Goal: Use online tool/utility

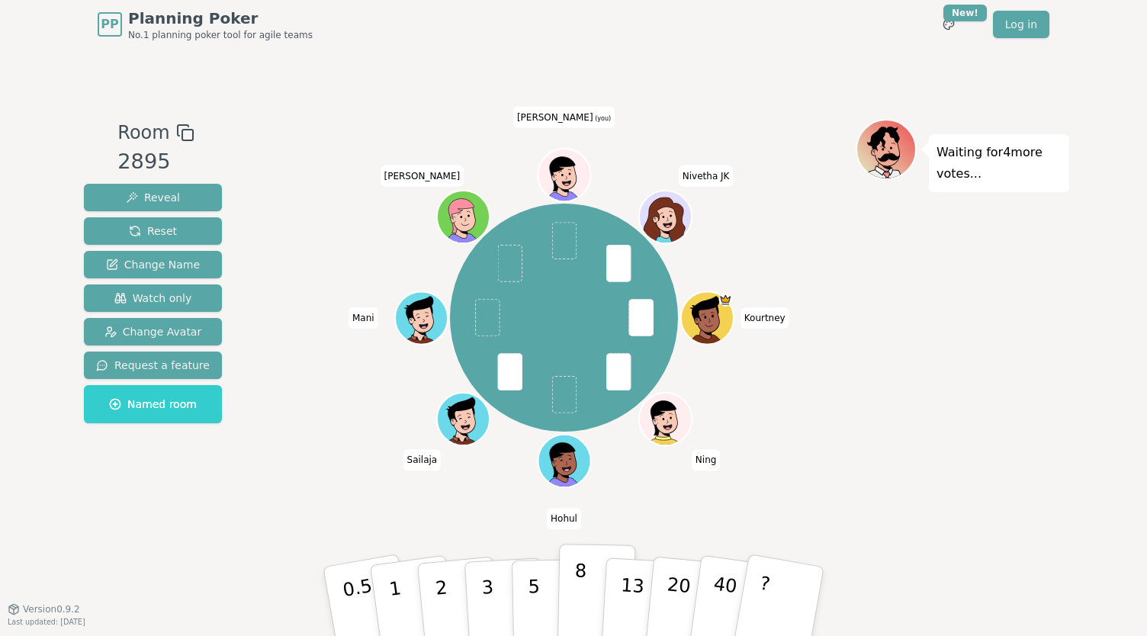
click at [573, 598] on p "8" at bounding box center [579, 601] width 13 height 82
click at [526, 599] on button "5" at bounding box center [551, 602] width 79 height 116
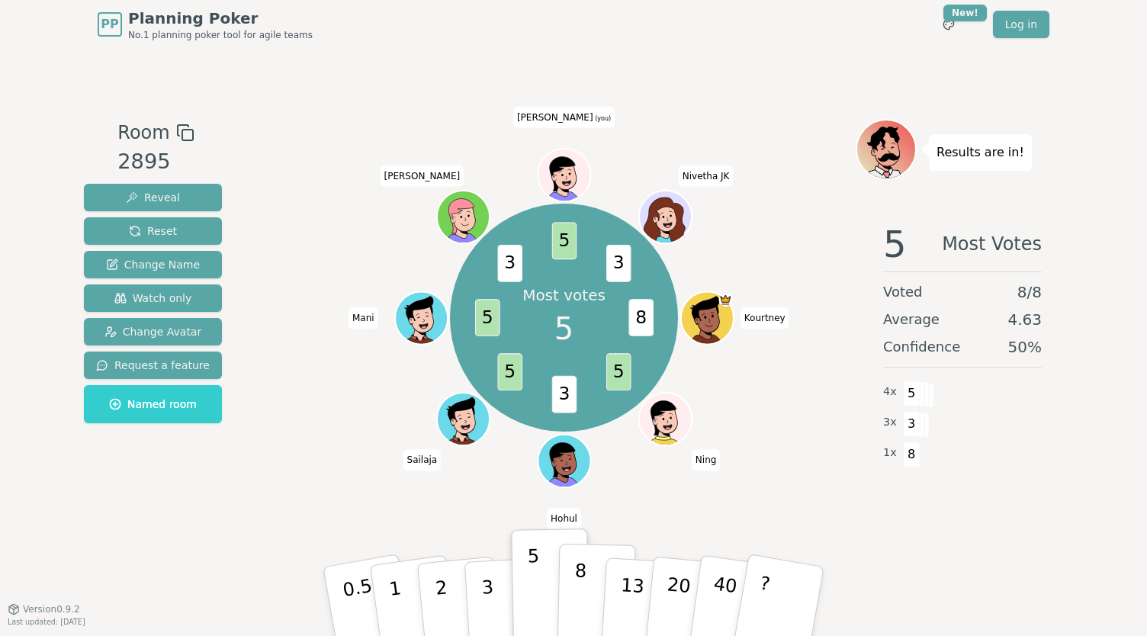
click at [586, 614] on button "8" at bounding box center [596, 602] width 79 height 116
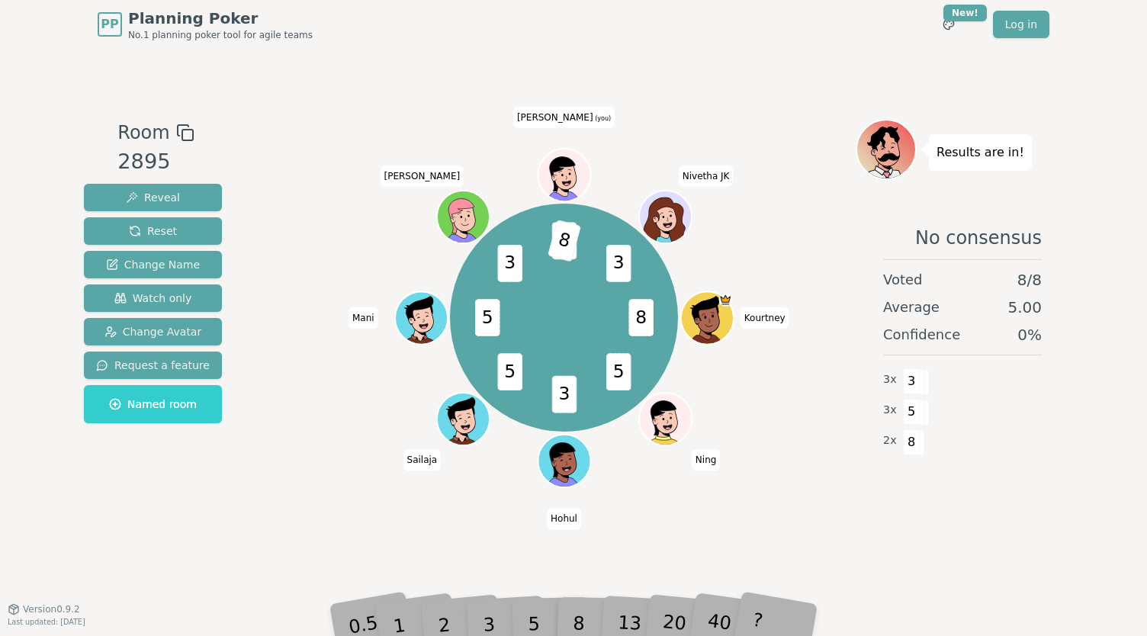
click at [614, 621] on div "8" at bounding box center [596, 601] width 47 height 54
click at [634, 615] on div "13" at bounding box center [642, 601] width 49 height 56
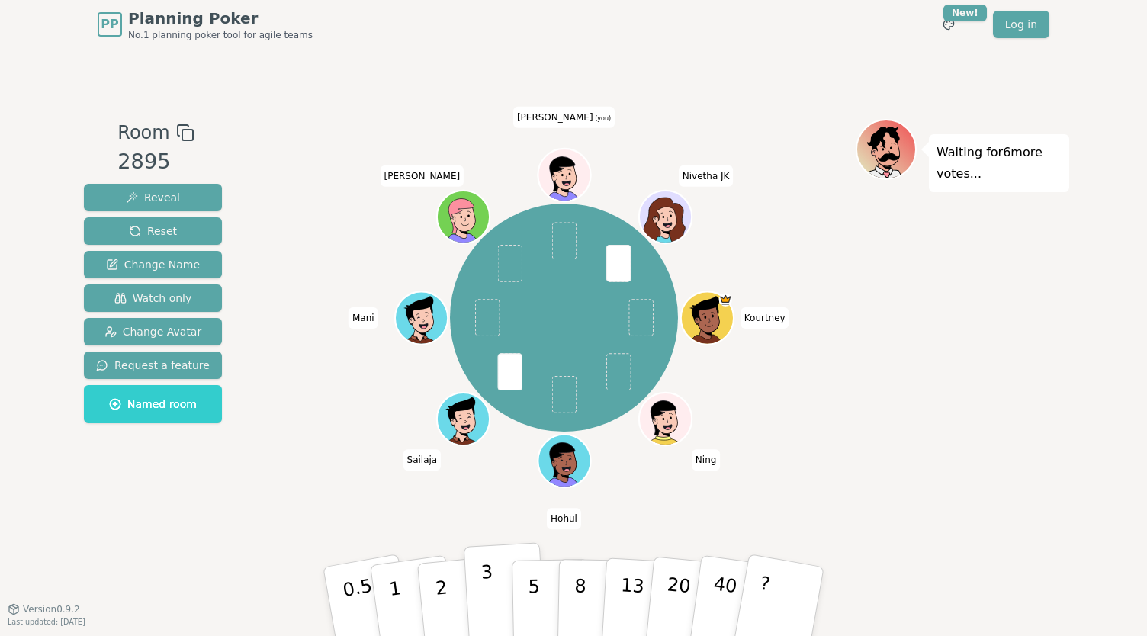
click at [490, 589] on p "3" at bounding box center [488, 602] width 17 height 83
click at [526, 608] on button "5" at bounding box center [551, 602] width 79 height 116
click at [491, 595] on p "3" at bounding box center [488, 602] width 17 height 83
click at [517, 594] on button "5" at bounding box center [551, 602] width 79 height 116
click at [505, 593] on button "3" at bounding box center [505, 601] width 83 height 119
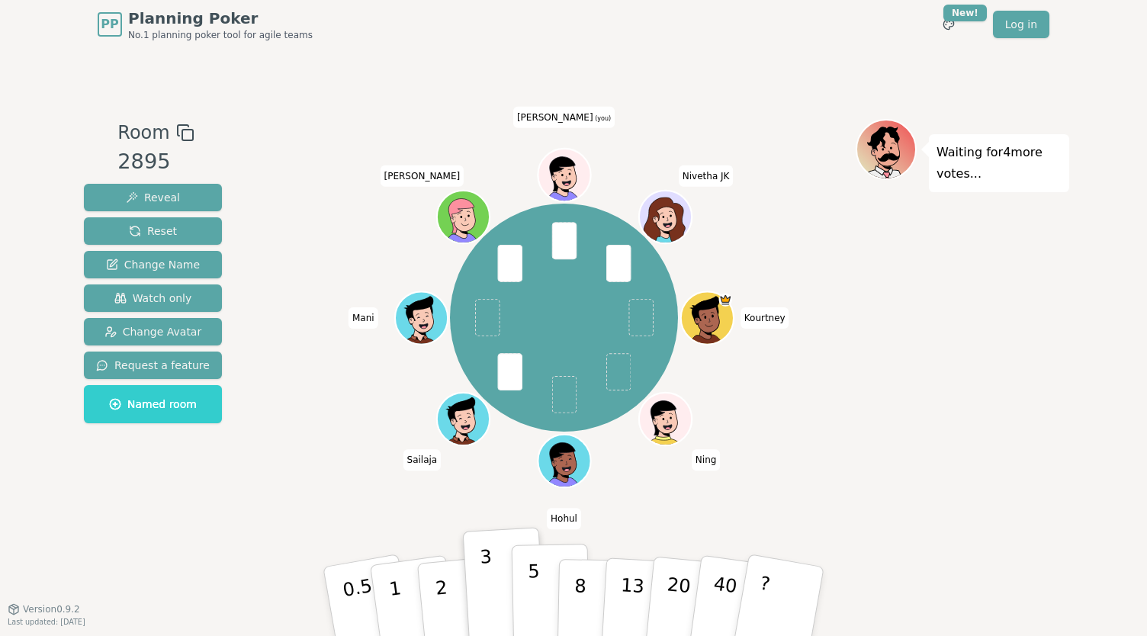
click at [515, 594] on button "5" at bounding box center [551, 602] width 79 height 116
click at [483, 589] on p "3" at bounding box center [488, 602] width 17 height 83
click at [528, 594] on p "5" at bounding box center [534, 601] width 13 height 82
click at [480, 592] on button "3" at bounding box center [505, 601] width 83 height 119
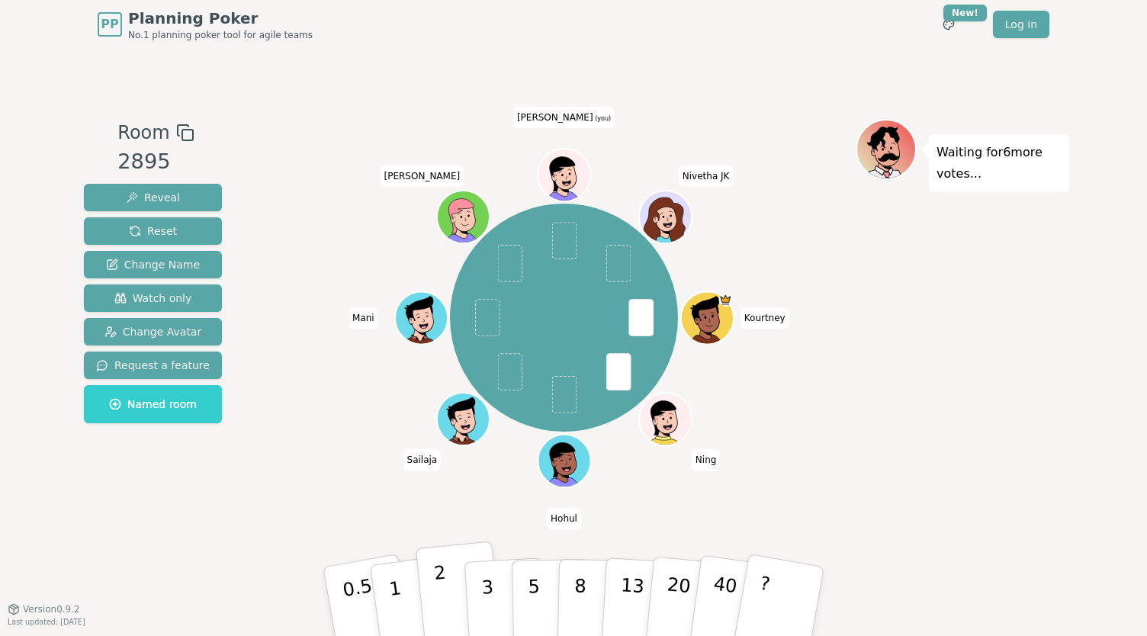
click at [439, 589] on p "2" at bounding box center [443, 603] width 20 height 83
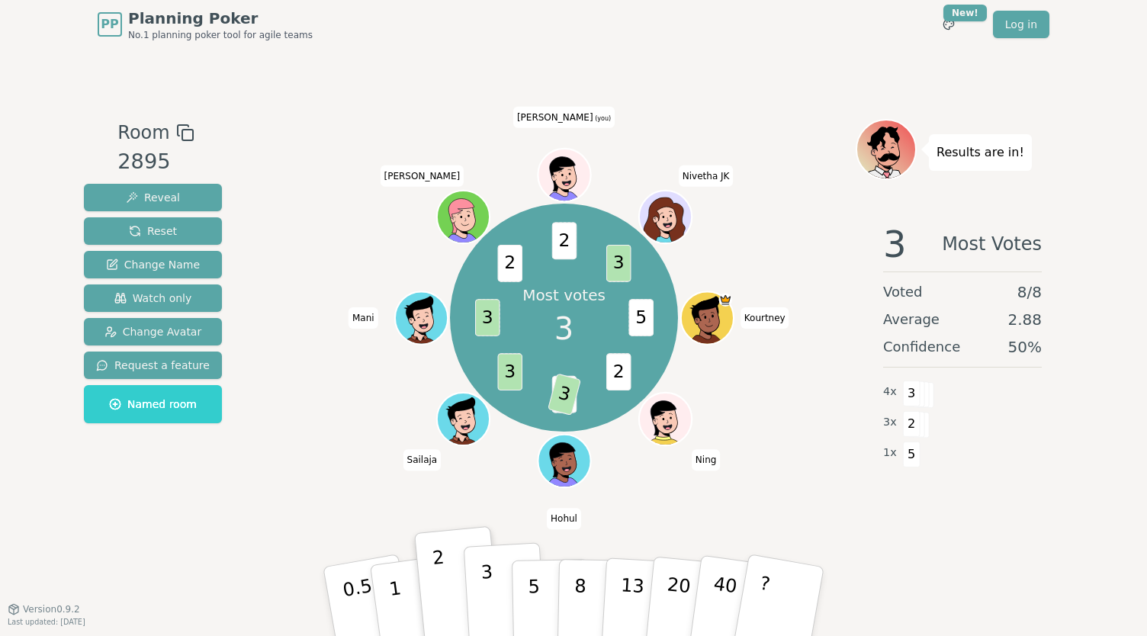
click at [498, 589] on button "3" at bounding box center [505, 601] width 83 height 119
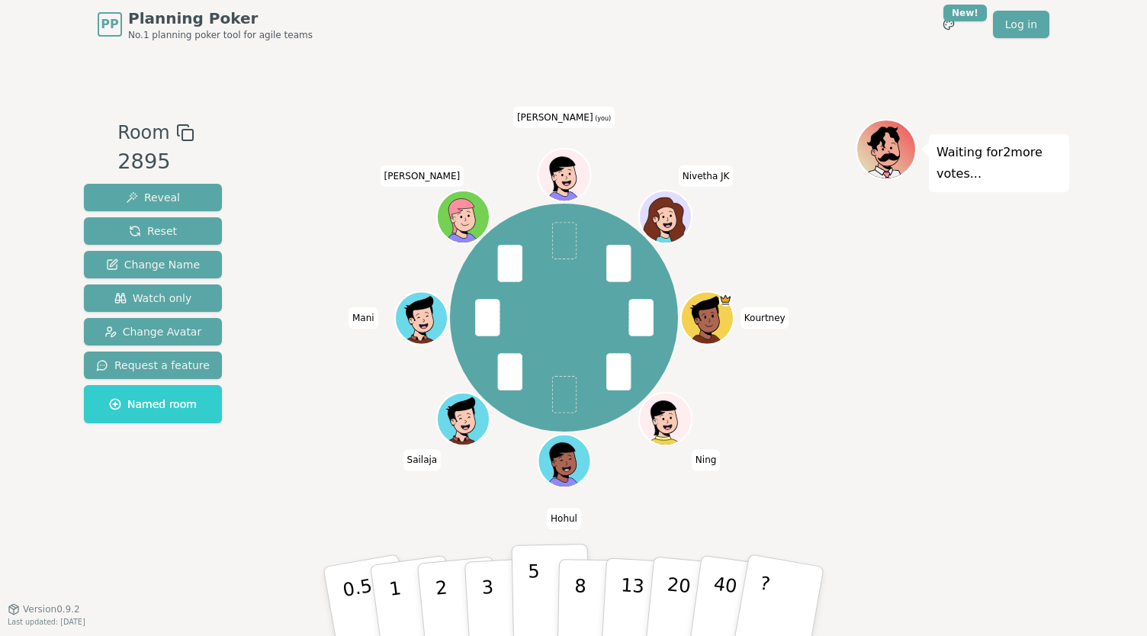
click at [534, 608] on p "5" at bounding box center [534, 601] width 13 height 82
click at [477, 608] on button "3" at bounding box center [505, 601] width 83 height 119
click at [477, 605] on button "3" at bounding box center [505, 601] width 83 height 119
click at [493, 595] on button "3" at bounding box center [505, 601] width 83 height 119
